Goal: Check status: Check status

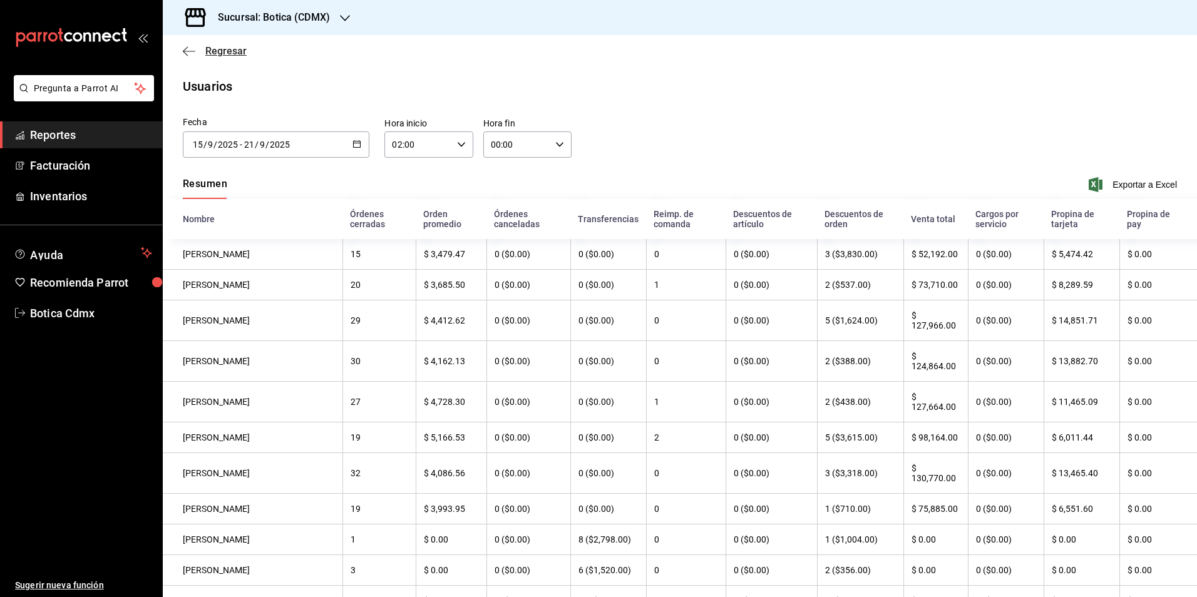
scroll to position [123, 0]
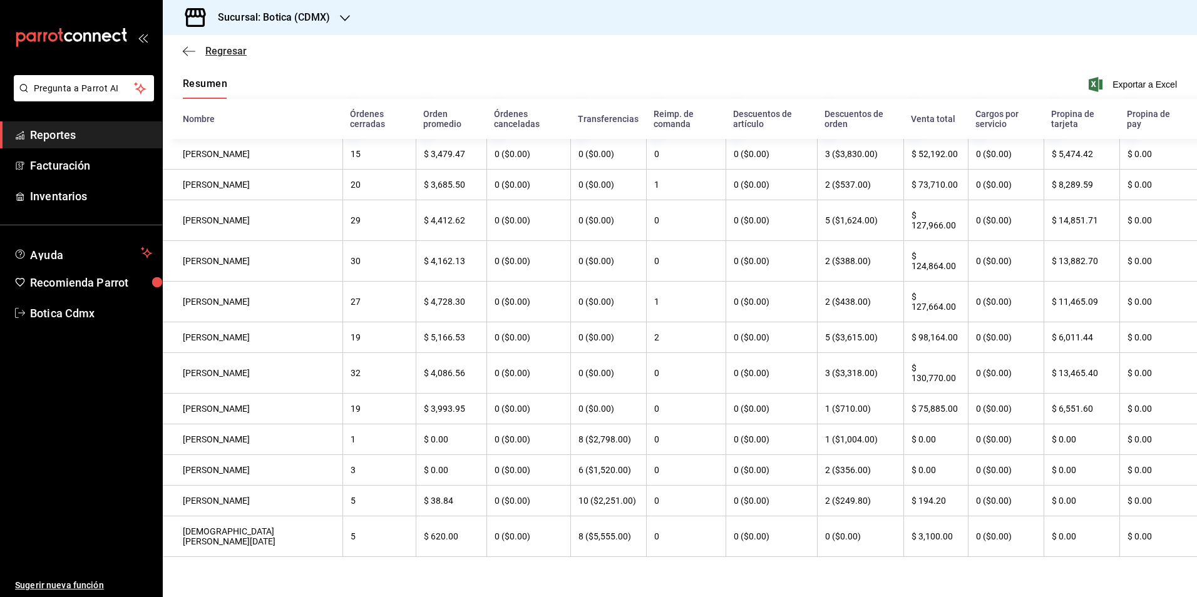
click at [232, 52] on span "Regresar" at bounding box center [225, 51] width 41 height 12
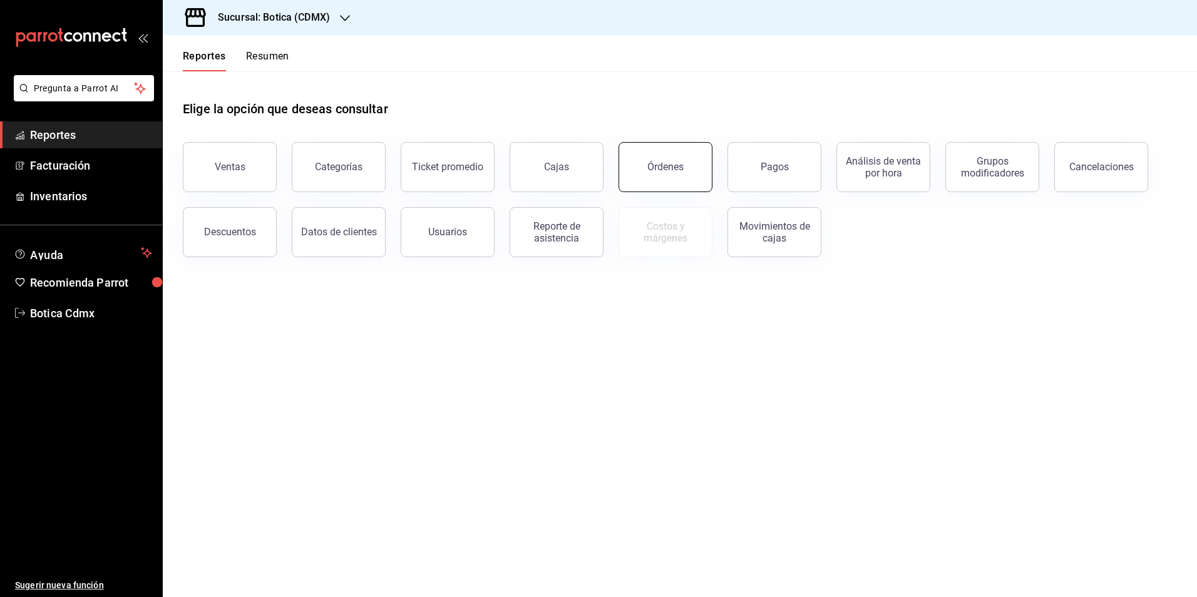
click at [644, 160] on button "Órdenes" at bounding box center [666, 167] width 94 height 50
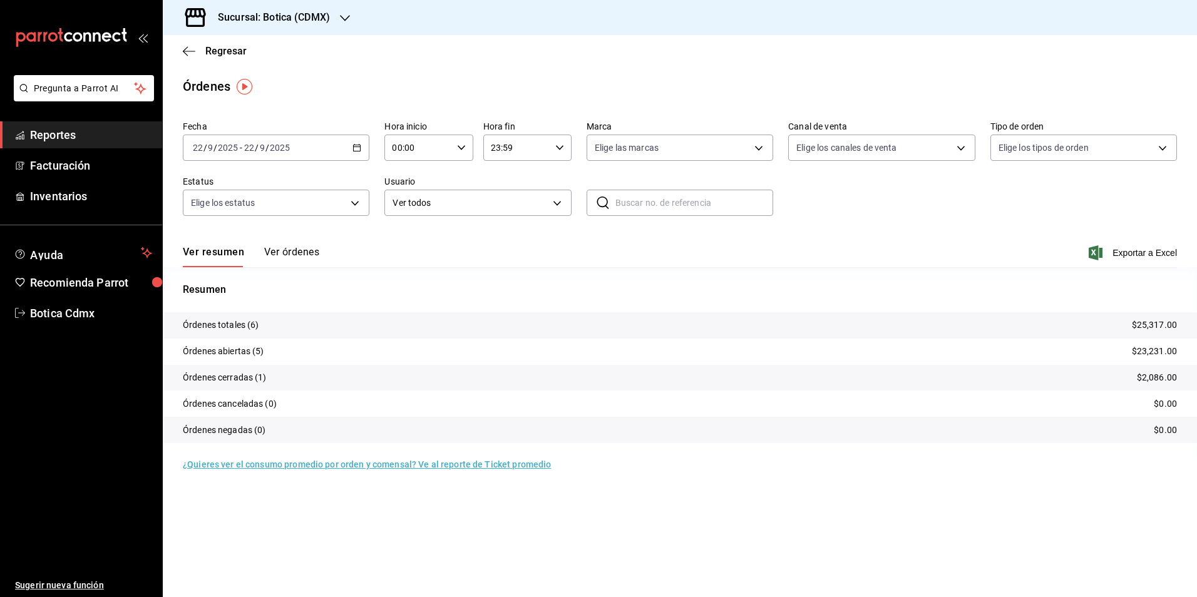
click at [414, 146] on input "00:00" at bounding box center [417, 147] width 67 height 25
click at [411, 245] on button "02" at bounding box center [406, 239] width 39 height 25
type input "02:00"
click at [404, 242] on span "02" at bounding box center [406, 240] width 24 height 10
